Goal: Transaction & Acquisition: Purchase product/service

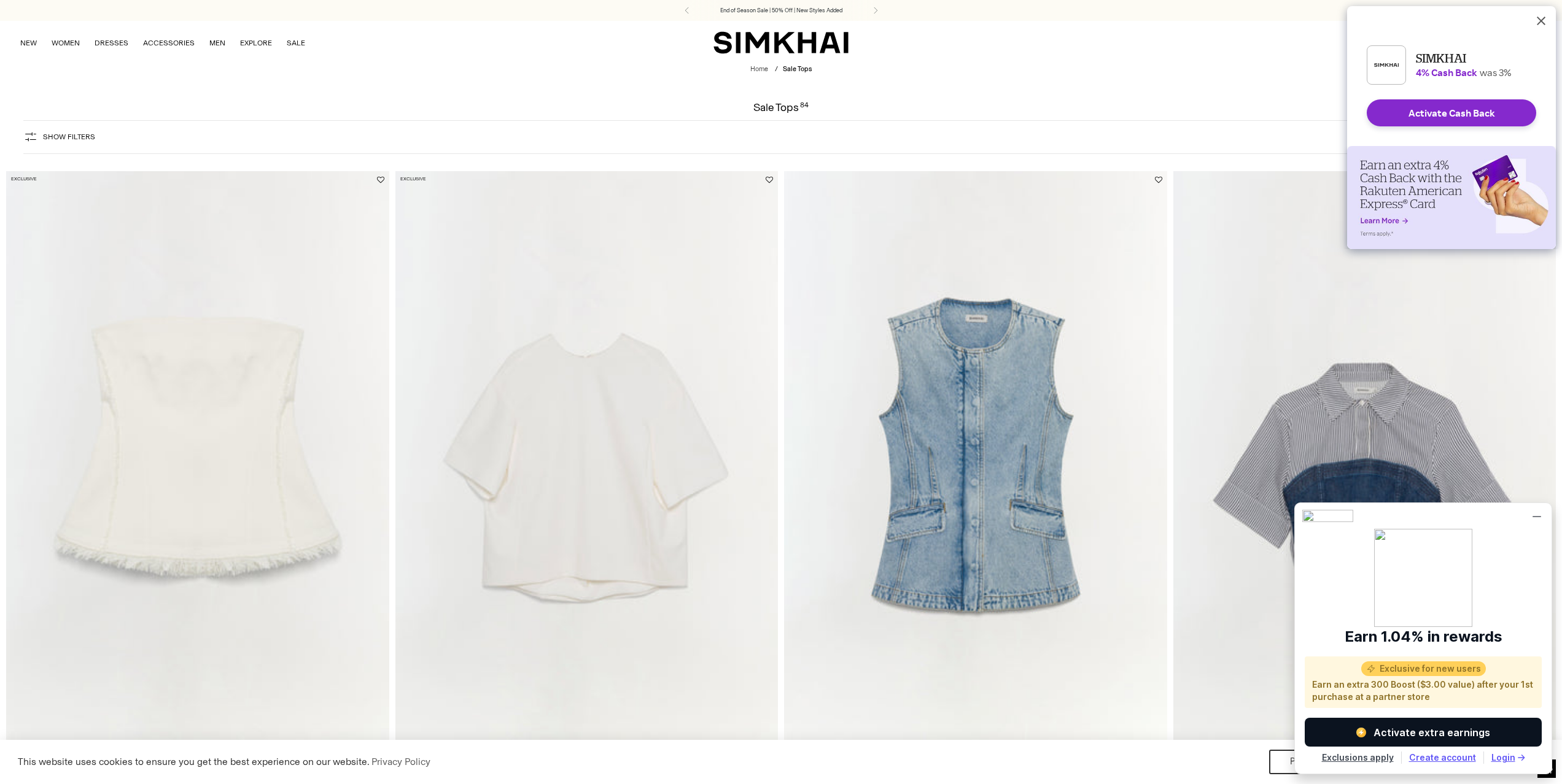
click at [1542, 26] on button "Dismiss Rakuten Cash Back Reminder" at bounding box center [1540, 20] width 29 height 29
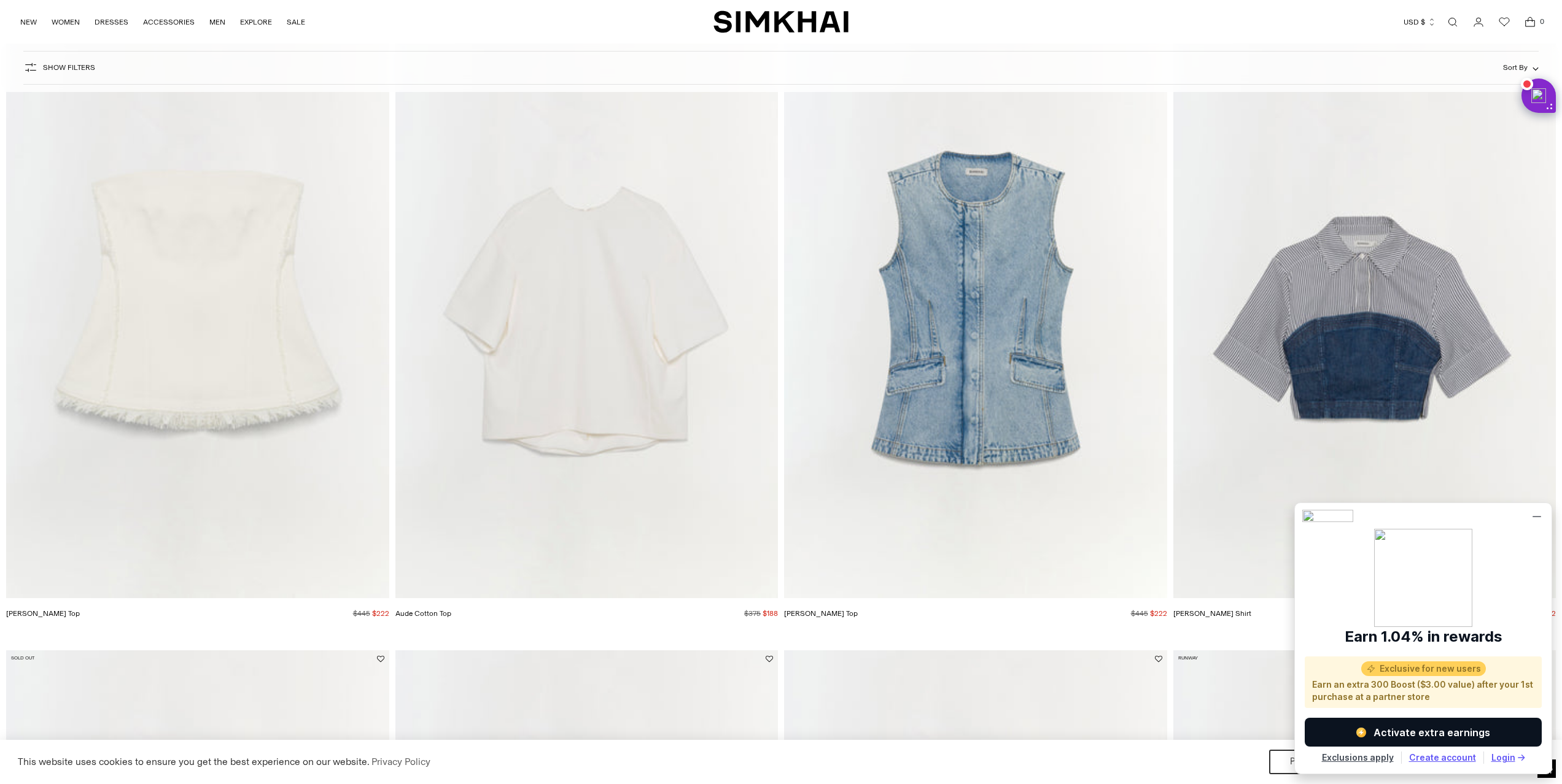
scroll to position [235, 0]
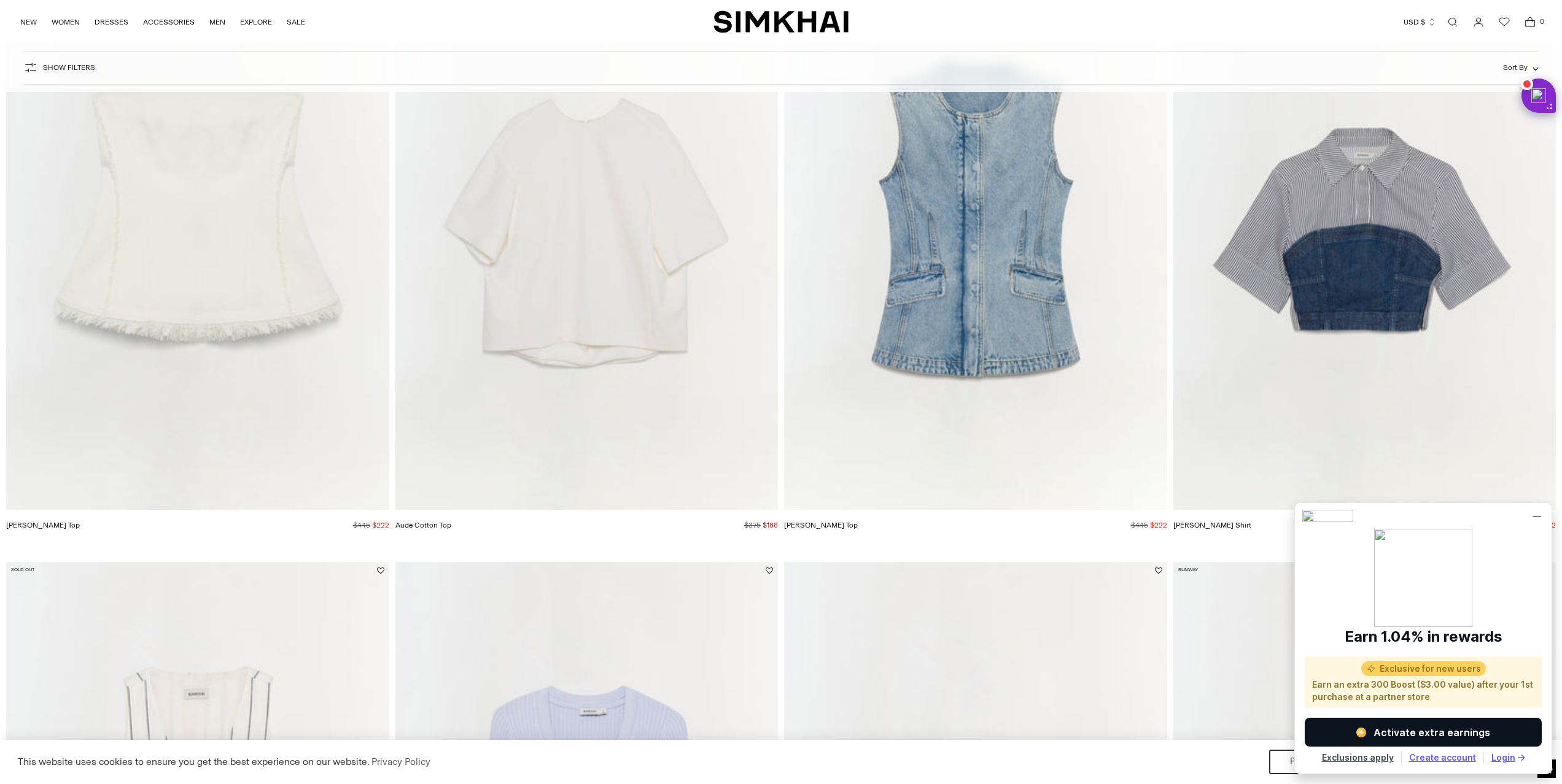
click at [0, 0] on img "Theodora Strapless Top" at bounding box center [0, 0] width 0 height 0
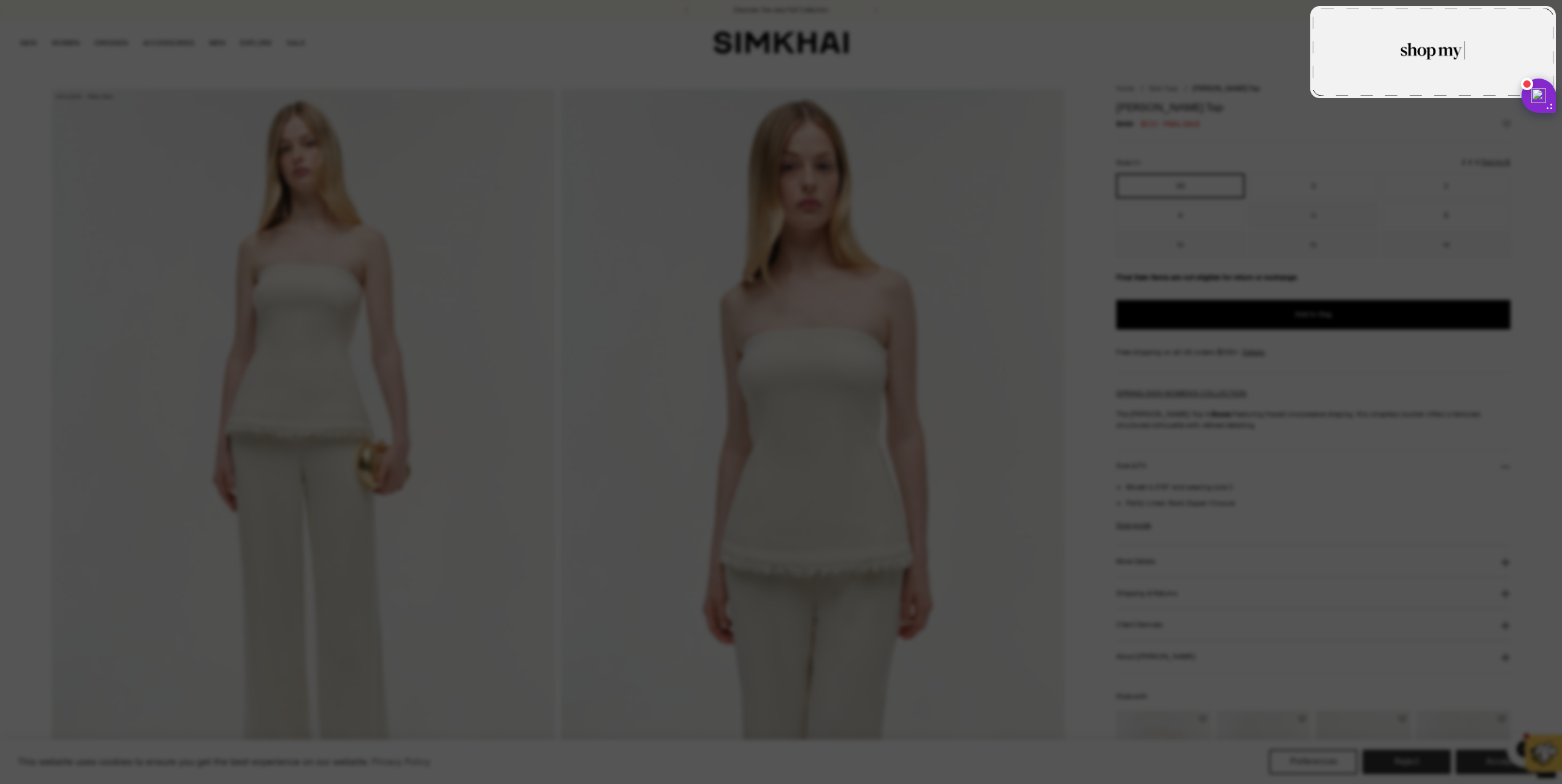
type textarea "**********"
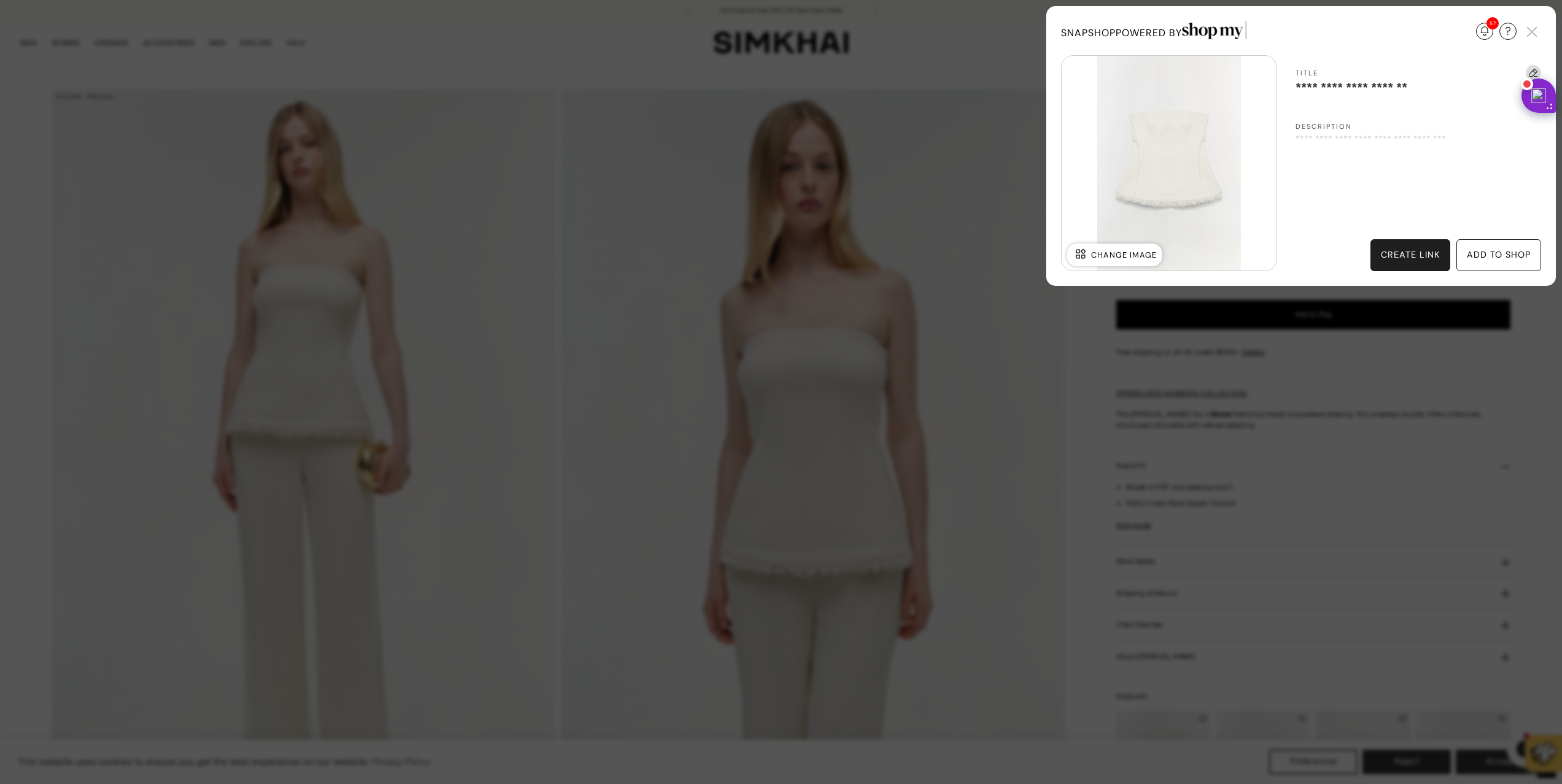
click at [1481, 254] on div "add to shop" at bounding box center [1498, 255] width 64 height 14
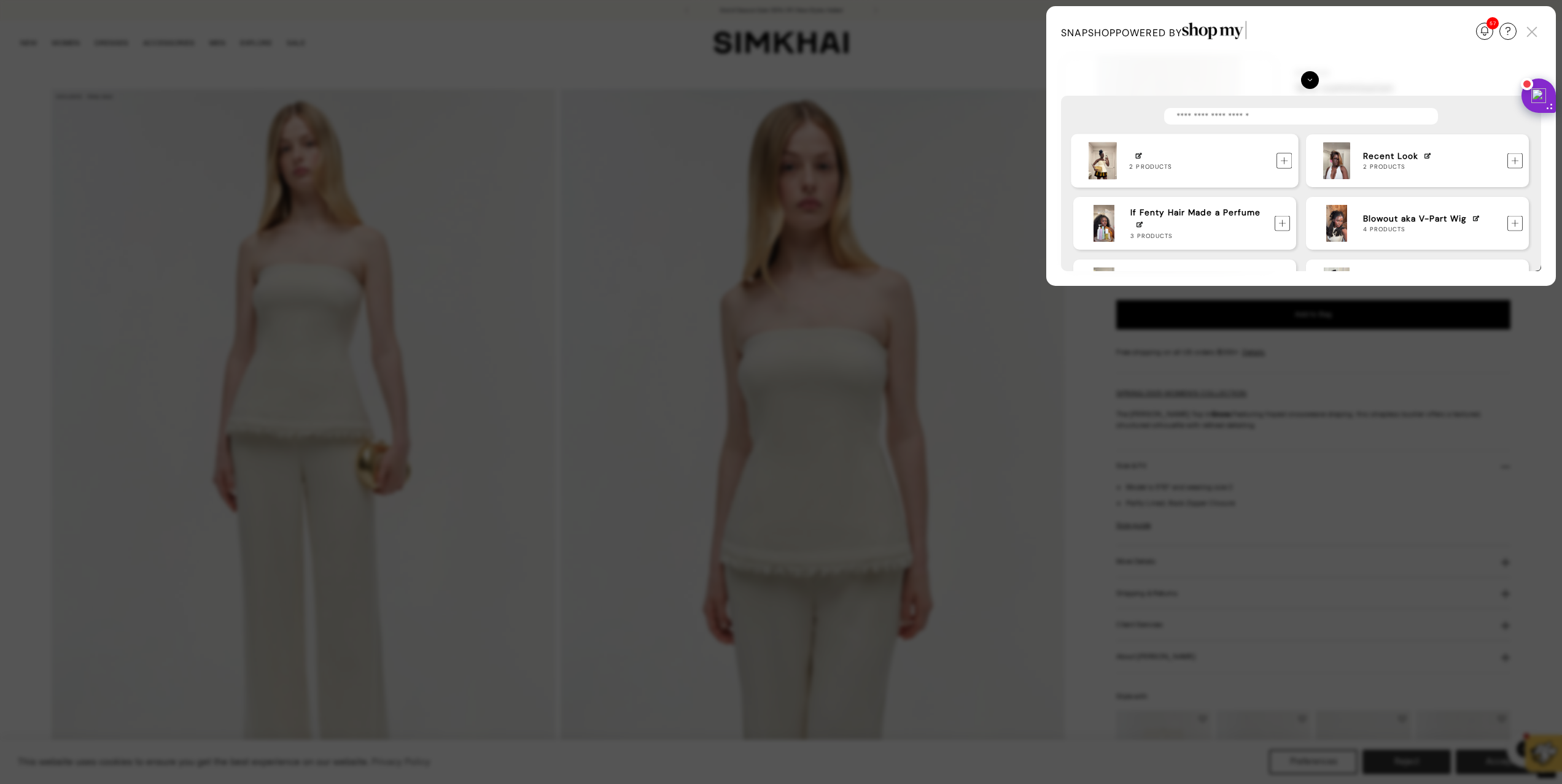
click at [1283, 160] on img at bounding box center [1284, 161] width 16 height 16
